Goal: Information Seeking & Learning: Learn about a topic

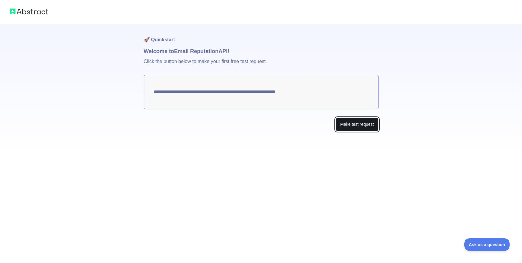
click at [339, 125] on button "Make test request" at bounding box center [356, 125] width 43 height 14
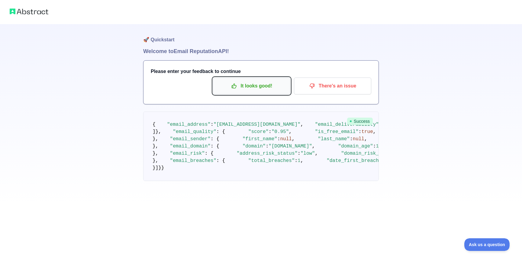
click at [227, 90] on p "It looks good!" at bounding box center [251, 86] width 68 height 10
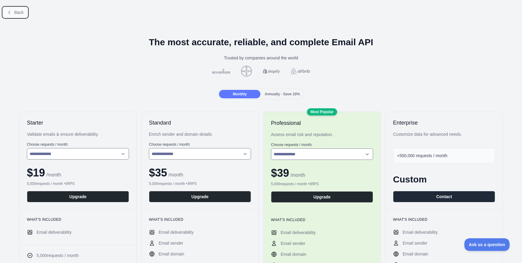
click at [17, 11] on span "Back" at bounding box center [18, 12] width 9 height 5
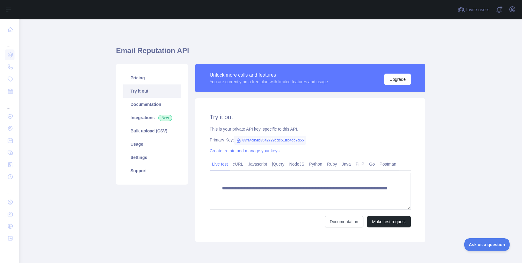
click at [249, 140] on span "83fa4df5fb3542729cdc51ffb4cc7d55" at bounding box center [270, 140] width 72 height 9
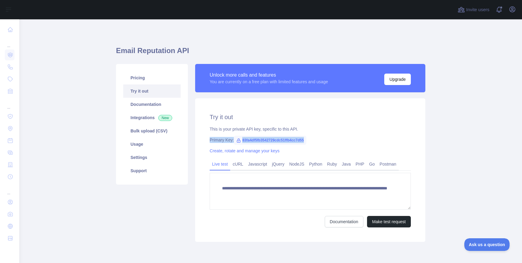
click at [249, 140] on span "83fa4df5fb3542729cdc51ffb4cc7d55" at bounding box center [270, 140] width 72 height 9
click at [191, 133] on div "**********" at bounding box center [309, 153] width 237 height 178
click at [383, 220] on button "Make test request" at bounding box center [389, 221] width 44 height 11
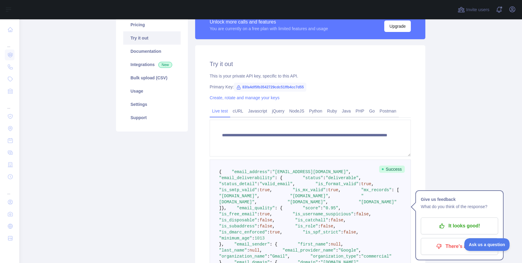
scroll to position [60, 0]
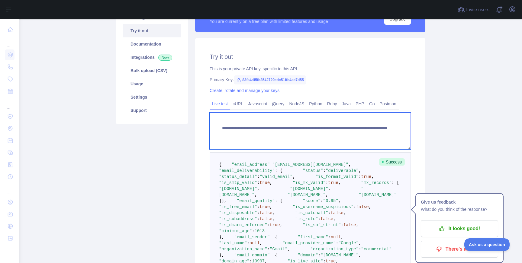
click at [272, 133] on textarea "**********" at bounding box center [310, 131] width 201 height 37
drag, startPoint x: 330, startPoint y: 135, endPoint x: 347, endPoint y: 135, distance: 16.3
click at [347, 135] on textarea "**********" at bounding box center [310, 131] width 201 height 37
type textarea "**********"
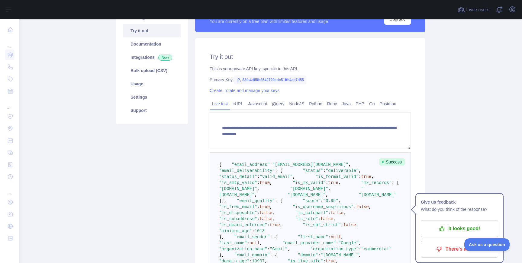
click at [418, 132] on div "**********" at bounding box center [310, 204] width 230 height 333
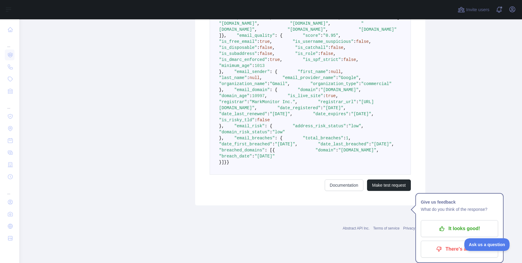
scroll to position [400, 0]
click at [389, 191] on button "Make test request" at bounding box center [389, 185] width 44 height 11
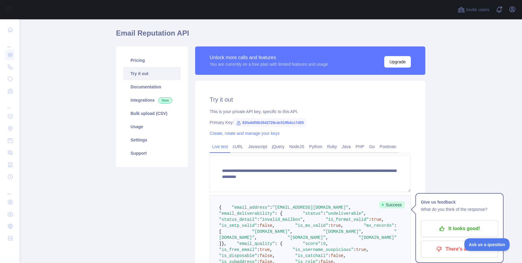
scroll to position [0, 0]
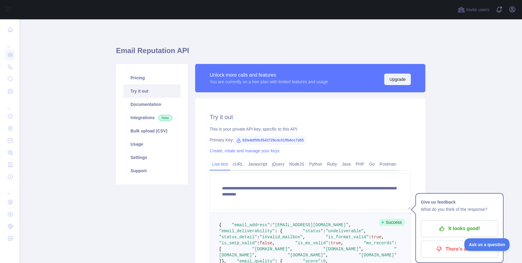
click at [393, 82] on button "Upgrade" at bounding box center [397, 79] width 27 height 11
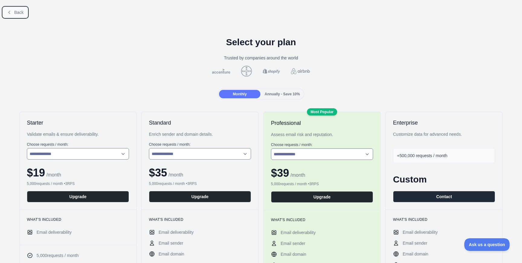
click at [16, 12] on span "Back" at bounding box center [18, 12] width 9 height 5
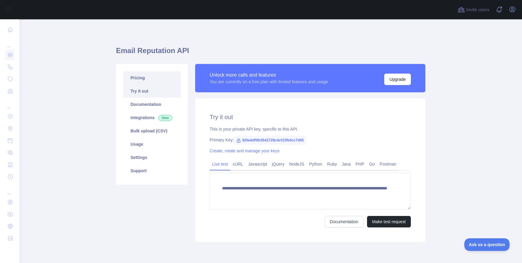
click at [135, 76] on link "Pricing" at bounding box center [151, 77] width 57 height 13
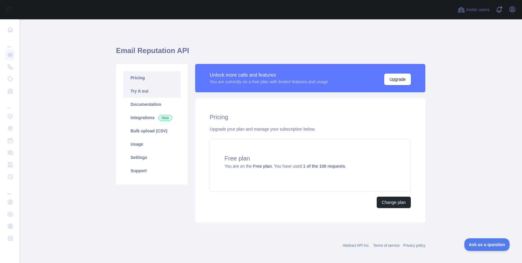
click at [137, 85] on link "Try it out" at bounding box center [151, 91] width 57 height 13
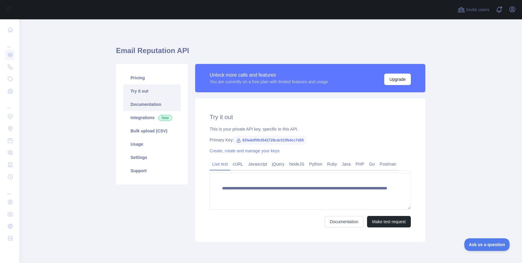
click at [139, 99] on link "Documentation" at bounding box center [151, 104] width 57 height 13
click at [145, 119] on link "Integrations New" at bounding box center [151, 117] width 57 height 13
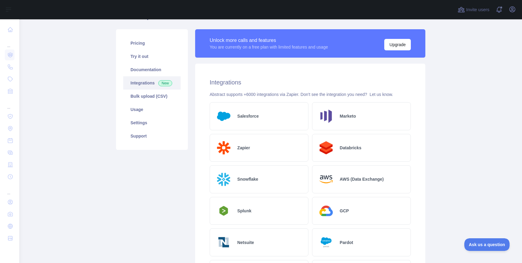
scroll to position [34, 0]
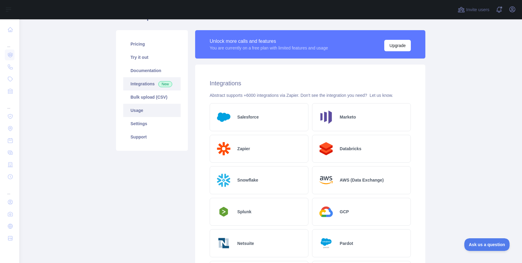
click at [152, 109] on link "Usage" at bounding box center [151, 110] width 57 height 13
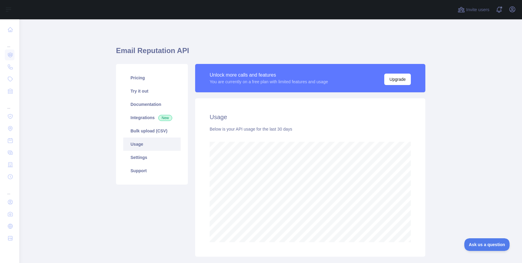
scroll to position [244, 502]
click at [151, 159] on link "Settings" at bounding box center [151, 157] width 57 height 13
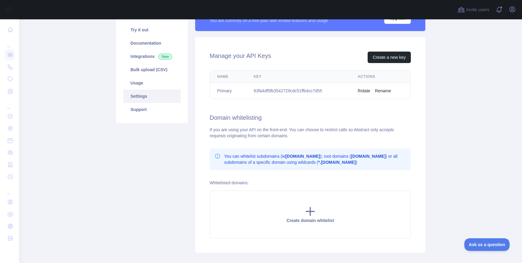
scroll to position [62, 0]
click at [138, 109] on link "Support" at bounding box center [151, 109] width 57 height 13
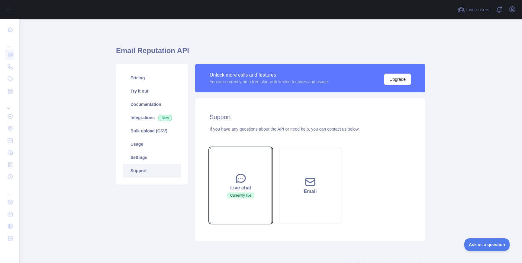
click at [238, 175] on icon at bounding box center [240, 178] width 9 height 8
click at [241, 185] on div "Live chat" at bounding box center [240, 187] width 47 height 7
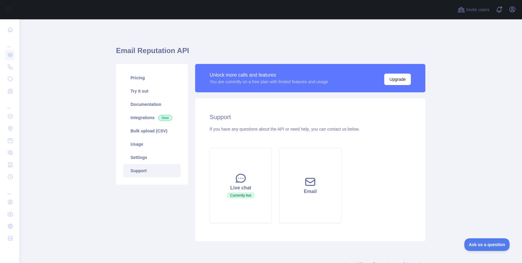
click at [256, 134] on div "Support If you have any questions about the API or need help, you can contact u…" at bounding box center [310, 169] width 230 height 143
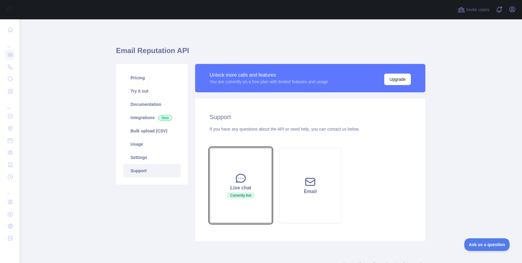
click at [253, 178] on button "Live chat Currently live" at bounding box center [241, 185] width 62 height 75
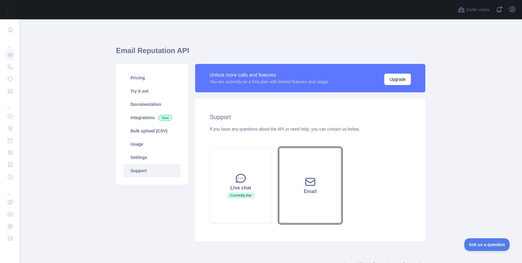
click at [296, 178] on button "Email" at bounding box center [310, 185] width 62 height 75
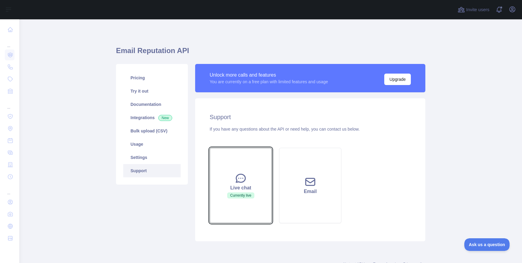
click at [254, 185] on div "Live chat" at bounding box center [240, 187] width 47 height 7
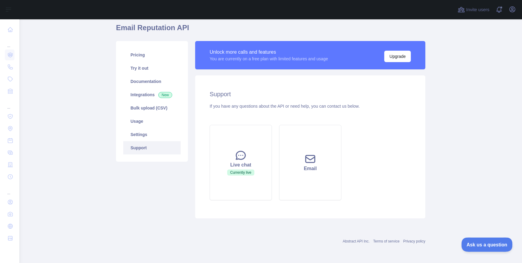
click at [477, 244] on span "Ask us a question" at bounding box center [483, 244] width 45 height 4
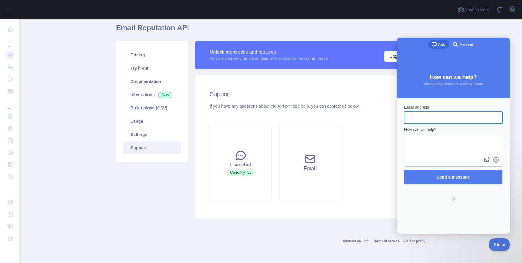
scroll to position [0, 0]
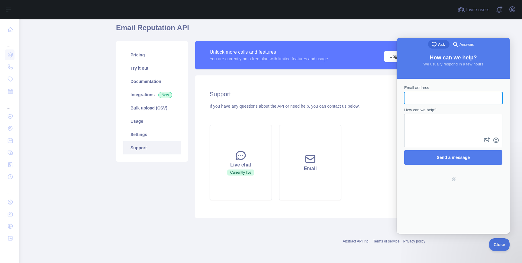
click at [459, 42] on span "Answers" at bounding box center [466, 45] width 14 height 6
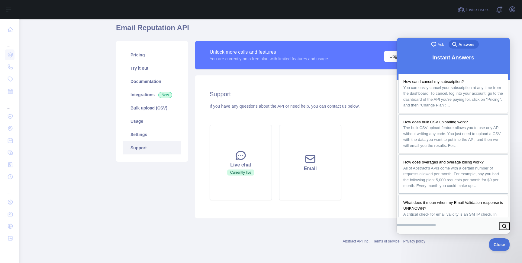
click at [440, 43] on span "Ask" at bounding box center [440, 45] width 6 height 6
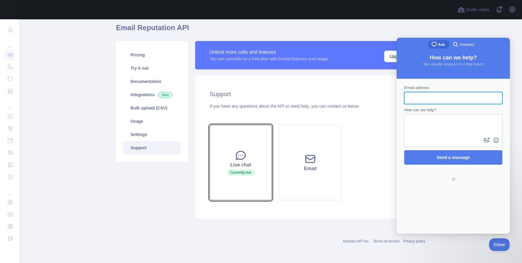
click at [262, 163] on div "Live chat" at bounding box center [240, 165] width 47 height 7
click at [255, 163] on div "Live chat" at bounding box center [240, 165] width 47 height 7
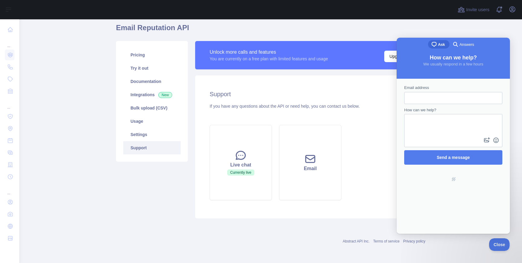
click at [425, 95] on input "Email address" at bounding box center [453, 98] width 88 height 11
type input "**********"
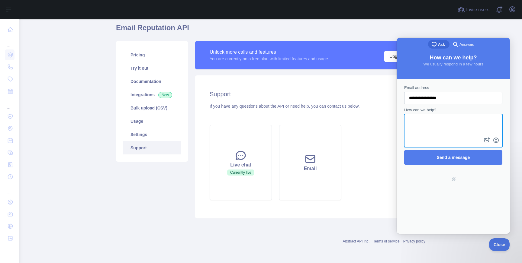
click at [435, 128] on textarea "How can we help?" at bounding box center [453, 125] width 97 height 21
type textarea "**********"
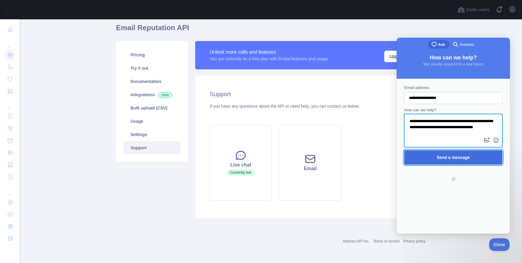
click at [450, 157] on span "Send a message" at bounding box center [453, 157] width 33 height 5
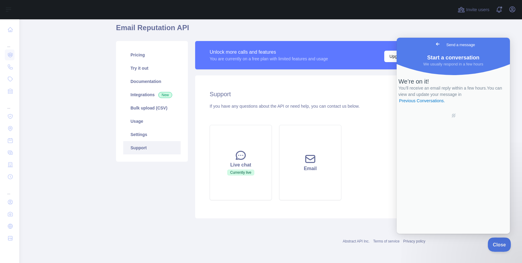
click at [500, 248] on button "Close" at bounding box center [497, 244] width 21 height 13
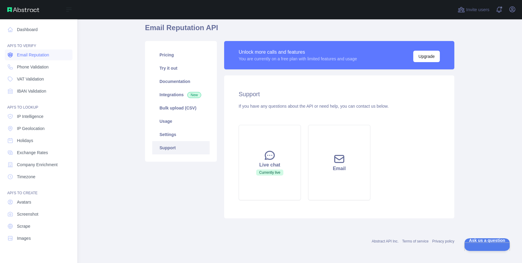
click at [29, 53] on span "Email Reputation" at bounding box center [33, 55] width 32 height 6
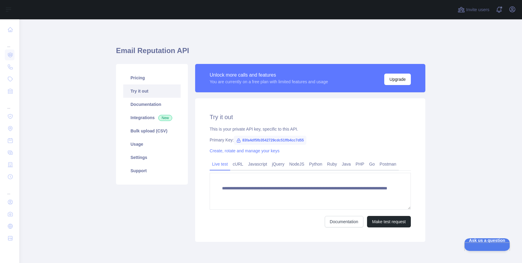
click at [254, 141] on span "83fa4df5fb3542729cdc51ffb4cc7d55" at bounding box center [270, 140] width 72 height 9
click at [251, 141] on span "83fa4df5fb3542729cdc51ffb4cc7d55" at bounding box center [270, 140] width 72 height 9
copy span "83fa4df5fb3542729cdc51ffb4cc7d55"
click at [251, 149] on link "Create, rotate and manage your keys" at bounding box center [245, 151] width 70 height 5
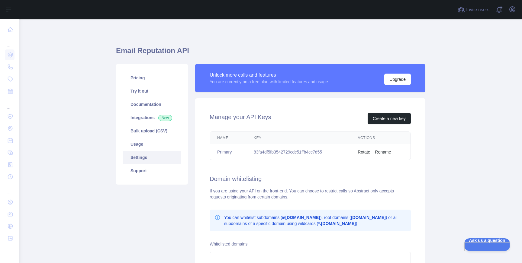
click at [276, 153] on td "83fa4df5fb3542729cdc51ffb4cc7d55" at bounding box center [298, 152] width 104 height 16
copy td "83fa4df5fb3542729cdc51ffb4cc7d55"
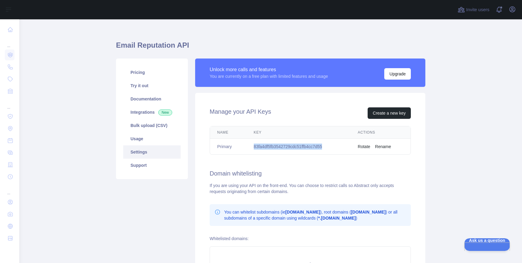
drag, startPoint x: 398, startPoint y: 75, endPoint x: 319, endPoint y: 55, distance: 81.9
click at [319, 55] on div "Email Reputation API Pricing Try it out Documentation Integrations New Bulk upl…" at bounding box center [270, 176] width 309 height 272
click at [319, 55] on h1 "Email Reputation API" at bounding box center [270, 47] width 309 height 14
click at [464, 238] on div "Ask us a question" at bounding box center [484, 244] width 46 height 13
click at [466, 242] on span "Ask us a question" at bounding box center [484, 240] width 46 height 4
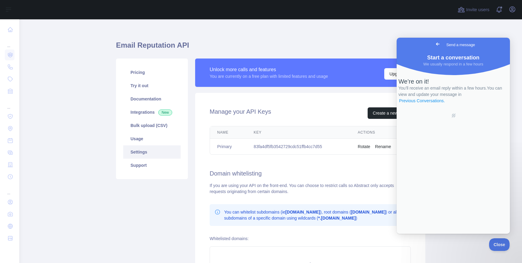
click at [440, 104] on link "Previous Conversations ." at bounding box center [421, 101] width 47 height 6
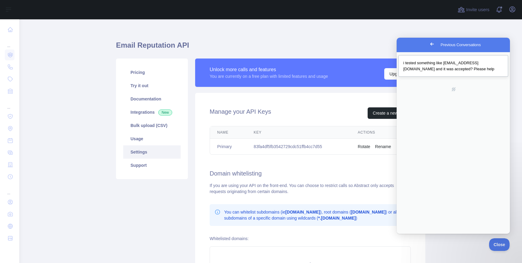
click at [433, 71] on span "i tested something like [EMAIL_ADDRESS][DOMAIN_NAME] and it was accepted? Pleas…" at bounding box center [448, 66] width 91 height 11
type textarea "*"
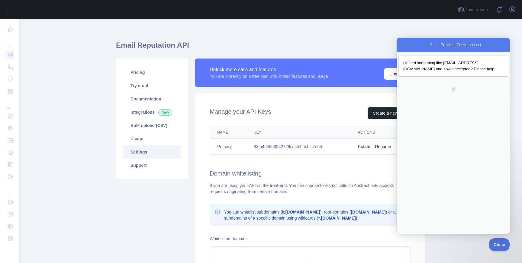
type textarea "**********"
click at [448, 246] on main "Email Reputation API Pricing Try it out Documentation Integrations New Bulk upl…" at bounding box center [270, 141] width 502 height 244
click at [409, 237] on button "Close" at bounding box center [403, 241] width 11 height 8
click at [428, 45] on span "Go back" at bounding box center [431, 43] width 7 height 7
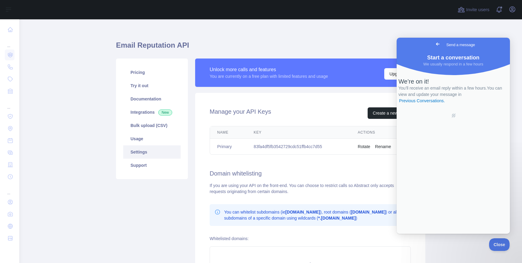
click at [434, 46] on span "Go back" at bounding box center [437, 43] width 7 height 7
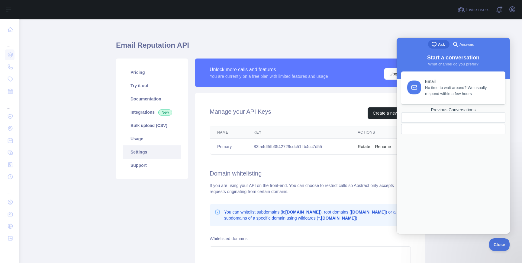
click at [434, 92] on span "No time to wait around? We usually respond within a few hours" at bounding box center [461, 91] width 73 height 12
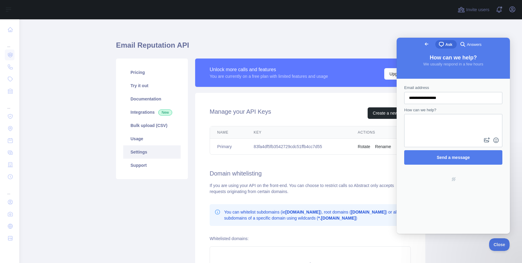
click at [351, 47] on h1 "Email Reputation API" at bounding box center [270, 47] width 309 height 14
click at [494, 243] on span "Close" at bounding box center [497, 244] width 21 height 4
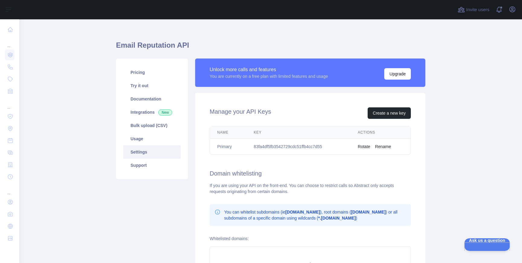
scroll to position [0, 0]
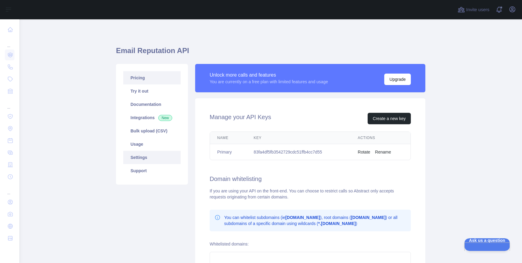
click at [151, 80] on link "Pricing" at bounding box center [151, 77] width 57 height 13
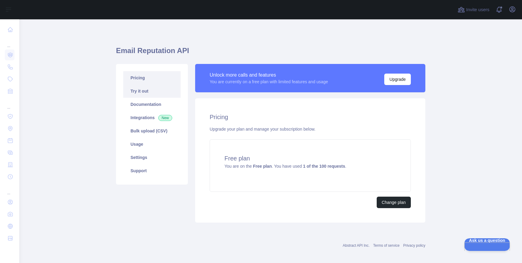
click at [142, 89] on link "Try it out" at bounding box center [151, 91] width 57 height 13
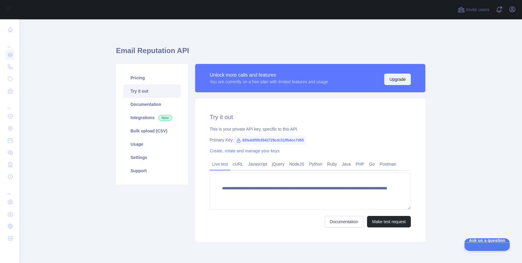
click at [406, 82] on button "Upgrade" at bounding box center [397, 79] width 27 height 11
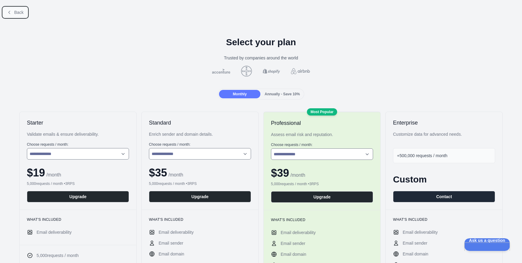
click at [17, 11] on span "Back" at bounding box center [18, 12] width 9 height 5
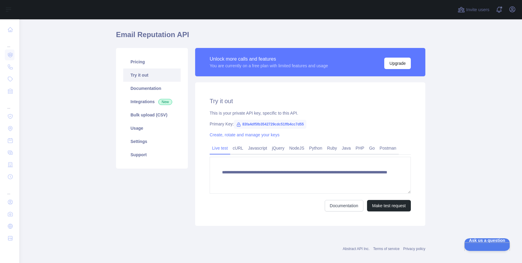
scroll to position [24, 0]
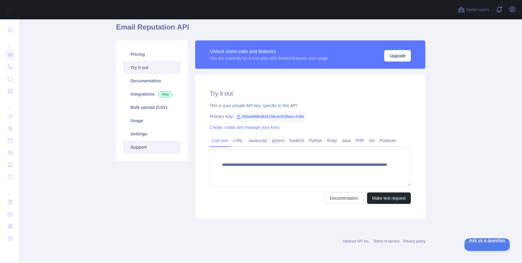
click at [147, 146] on link "Support" at bounding box center [151, 147] width 57 height 13
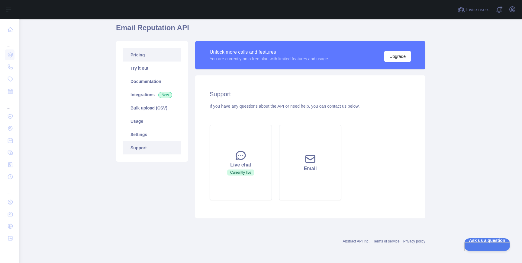
click at [143, 55] on link "Pricing" at bounding box center [151, 54] width 57 height 13
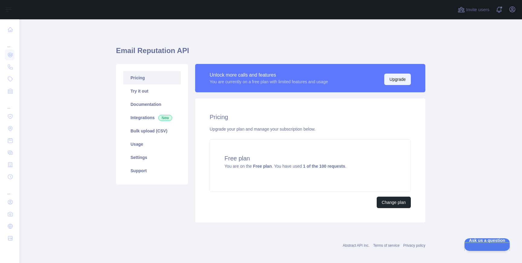
click at [389, 78] on button "Upgrade" at bounding box center [397, 79] width 27 height 11
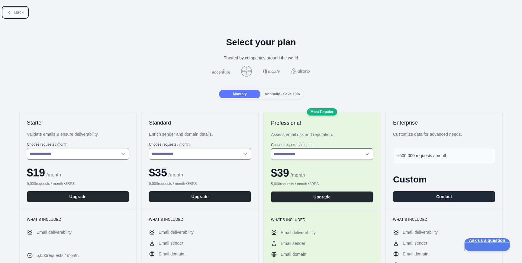
click at [14, 15] on button "Back" at bounding box center [15, 12] width 24 height 10
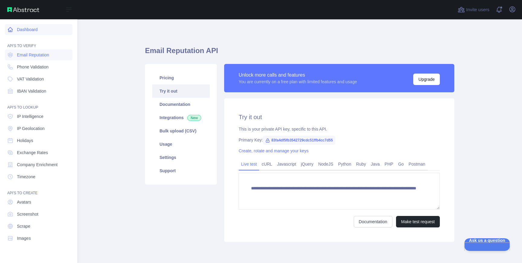
click at [16, 29] on link "Dashboard" at bounding box center [39, 29] width 68 height 11
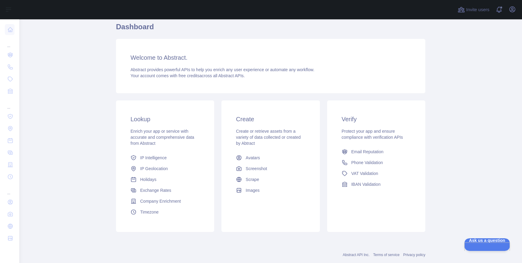
scroll to position [25, 0]
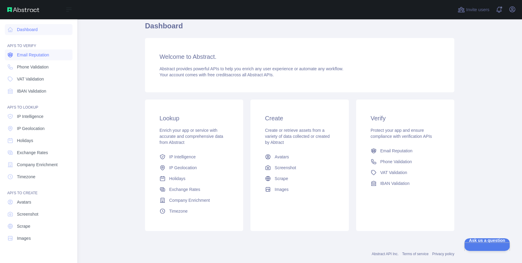
click at [25, 53] on span "Email Reputation" at bounding box center [33, 55] width 32 height 6
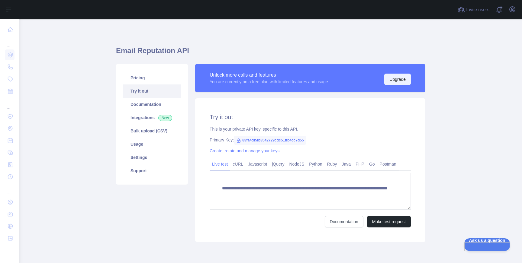
click at [393, 77] on button "Upgrade" at bounding box center [397, 79] width 27 height 11
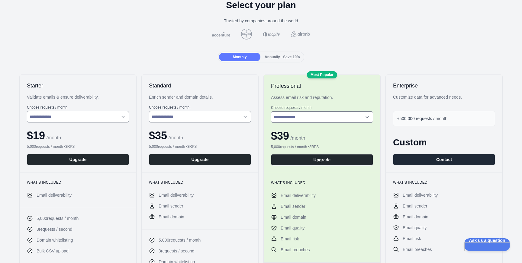
scroll to position [34, 0]
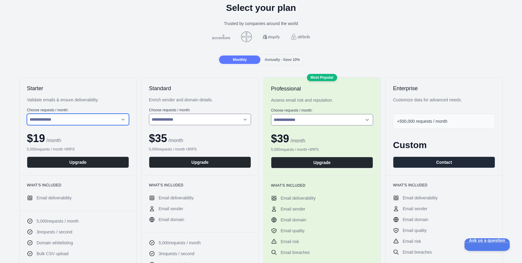
click at [118, 123] on select "**********" at bounding box center [78, 119] width 102 height 11
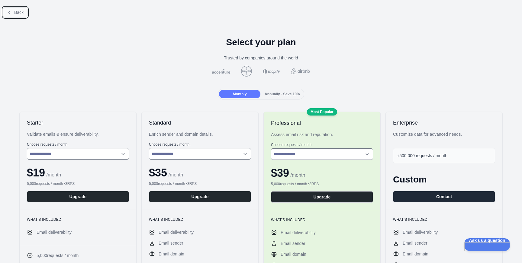
click at [21, 10] on span "Back" at bounding box center [18, 12] width 9 height 5
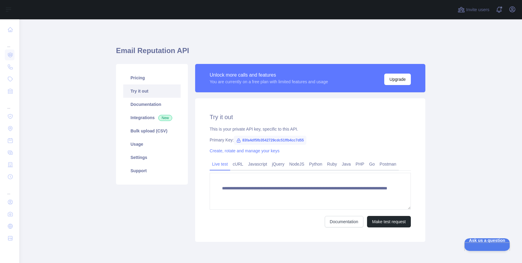
scroll to position [24, 0]
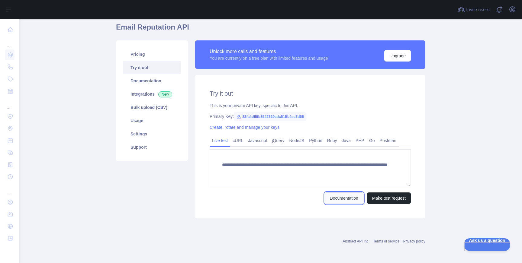
click at [344, 202] on link "Documentation" at bounding box center [344, 198] width 39 height 11
click at [476, 242] on span "Ask us a question" at bounding box center [484, 240] width 46 height 4
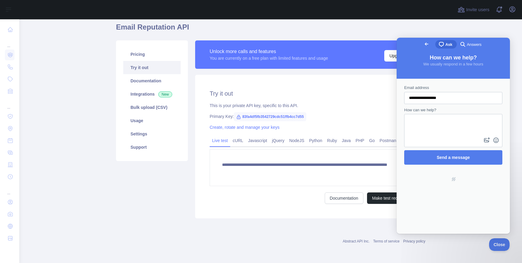
click at [423, 45] on span "Go back" at bounding box center [426, 43] width 7 height 7
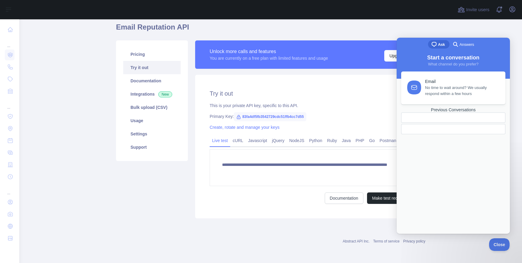
click at [440, 91] on span "No time to wait around? We usually respond within a few hours" at bounding box center [461, 91] width 73 height 12
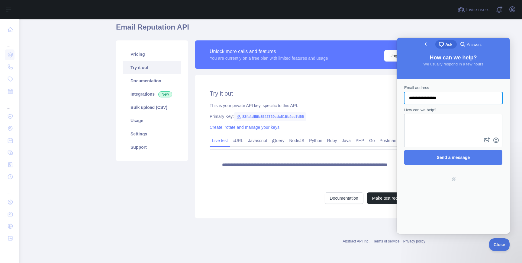
click at [419, 40] on link "Go back" at bounding box center [426, 44] width 15 height 8
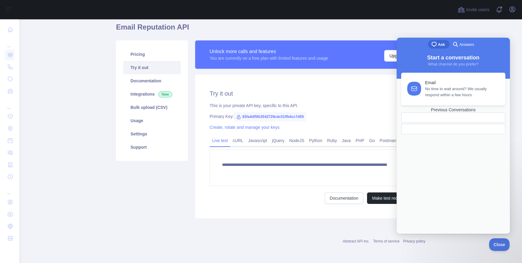
click at [463, 113] on div "Previous Conversations" at bounding box center [453, 109] width 104 height 5
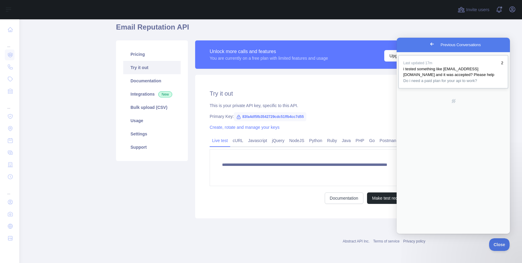
click at [442, 84] on span "Do i need a paid plan for your api to work?" at bounding box center [453, 81] width 100 height 6
click at [392, 52] on button "Upgrade" at bounding box center [397, 55] width 27 height 11
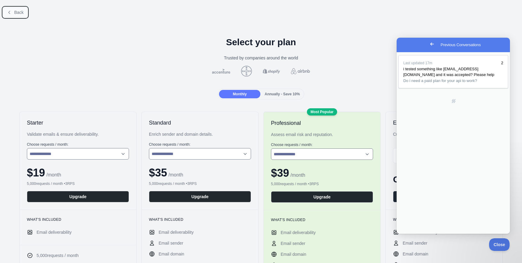
click at [12, 12] on button "Back" at bounding box center [15, 12] width 24 height 10
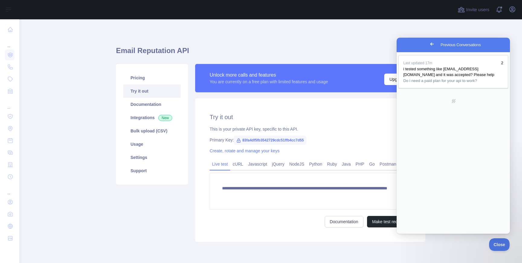
type textarea "**********"
click at [308, 40] on div "**********" at bounding box center [270, 142] width 309 height 217
click at [387, 79] on button "Upgrade" at bounding box center [397, 79] width 27 height 11
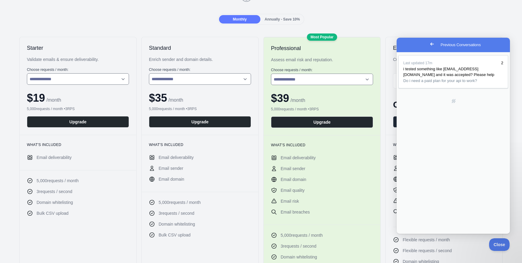
scroll to position [76, 0]
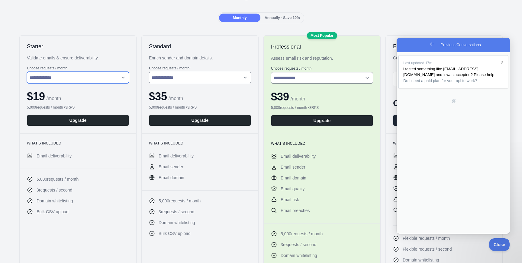
click at [83, 78] on select "**********" at bounding box center [78, 77] width 102 height 11
click at [27, 72] on select "**********" at bounding box center [78, 77] width 102 height 11
click at [92, 47] on h2 "Starter" at bounding box center [78, 46] width 102 height 7
